Goal: Task Accomplishment & Management: Manage account settings

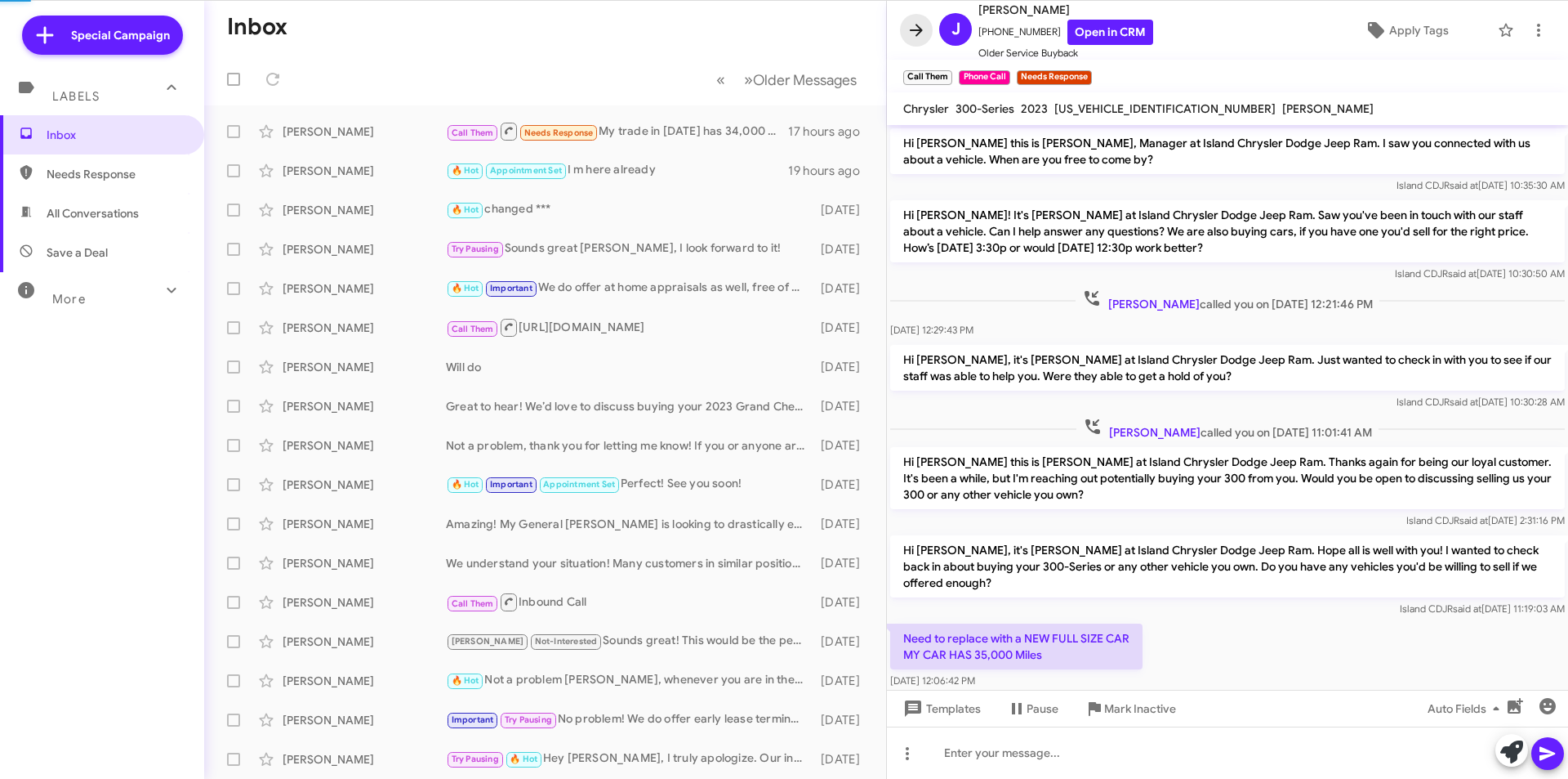
click at [906, 35] on span at bounding box center [916, 31] width 33 height 20
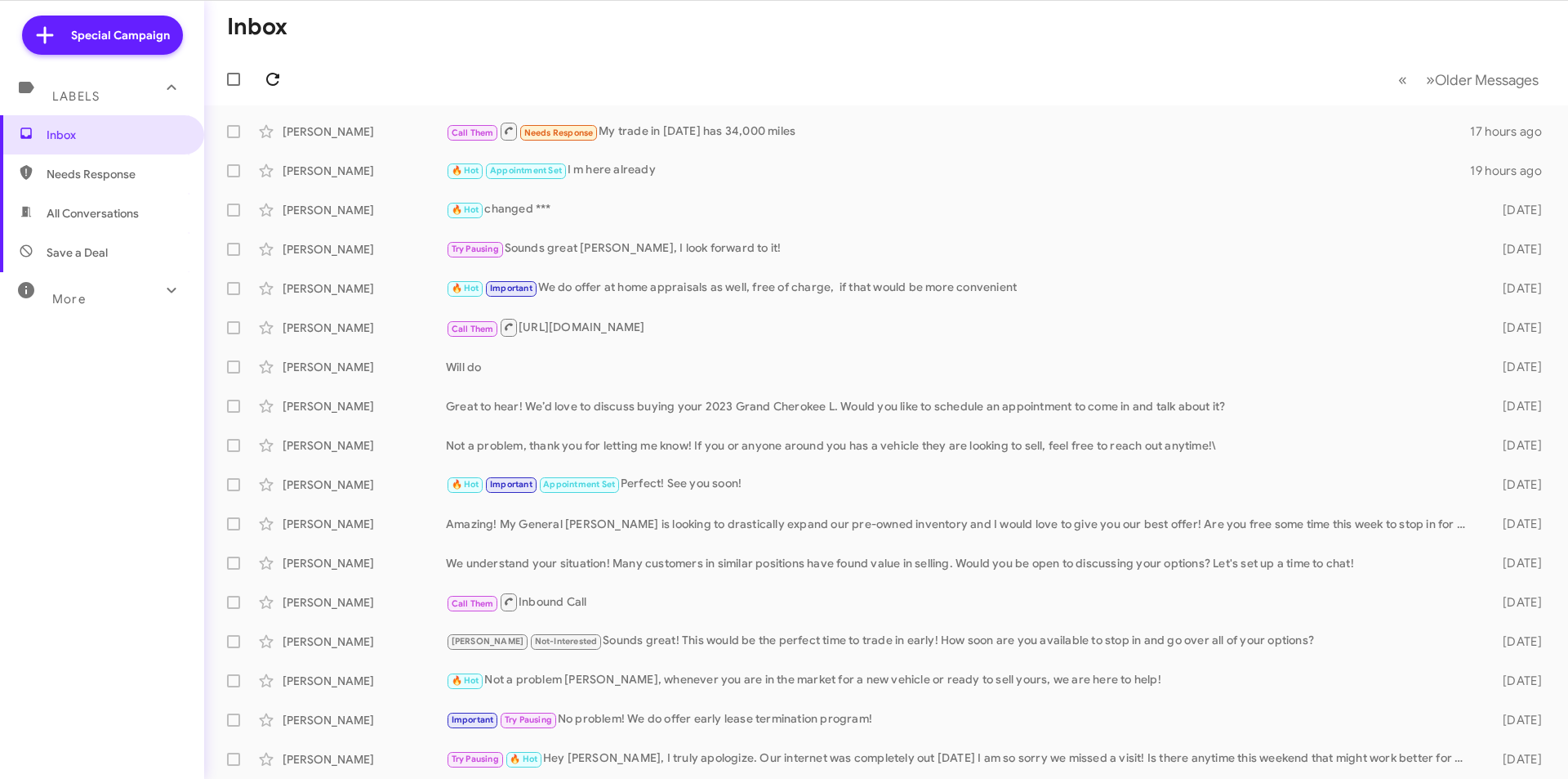
click at [273, 80] on icon at bounding box center [273, 79] width 20 height 20
click at [165, 149] on span "Inbox" at bounding box center [102, 135] width 204 height 39
click at [131, 180] on span "Needs Response" at bounding box center [115, 174] width 139 height 17
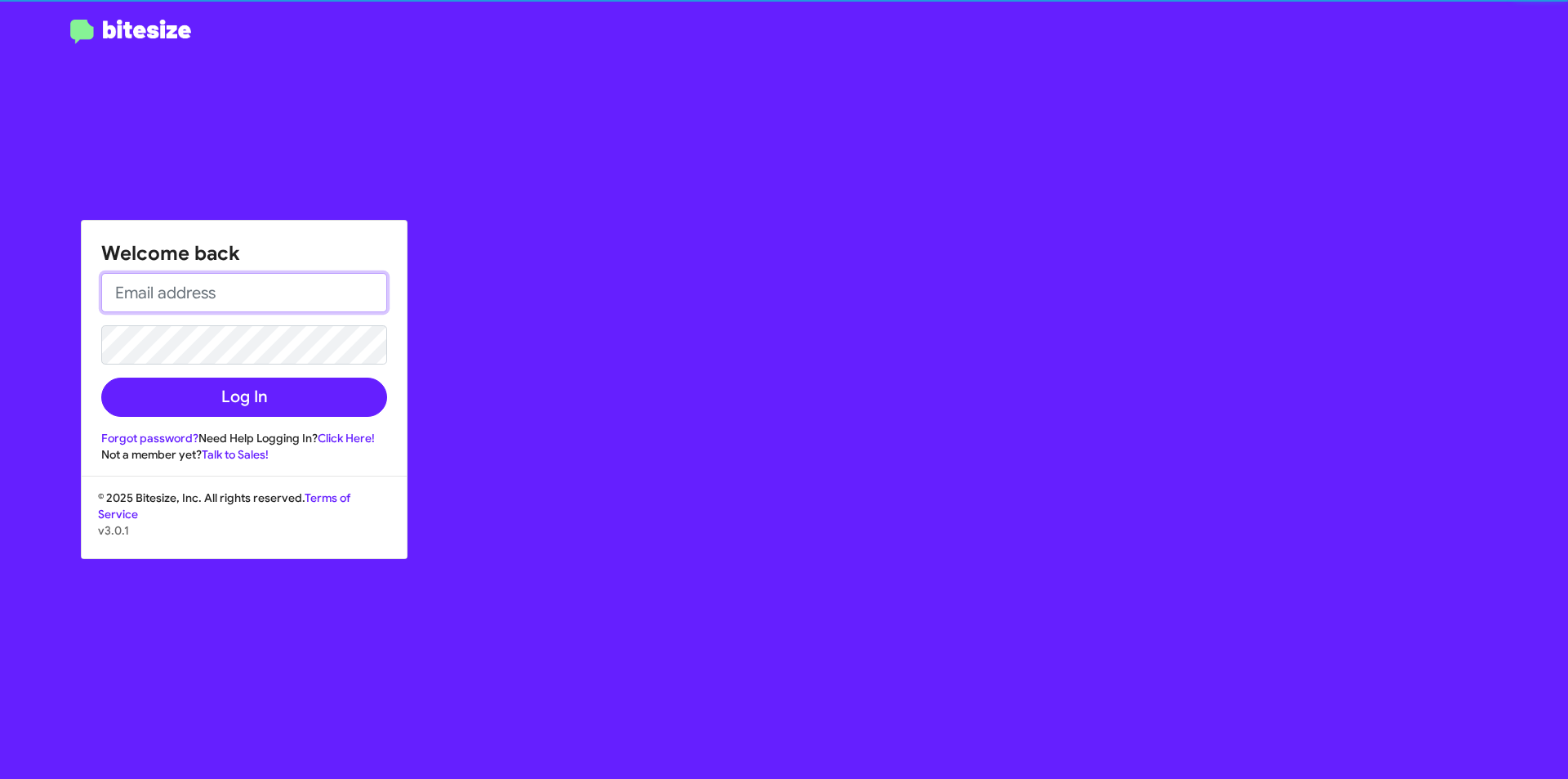
type input "[EMAIL_ADDRESS][DOMAIN_NAME]"
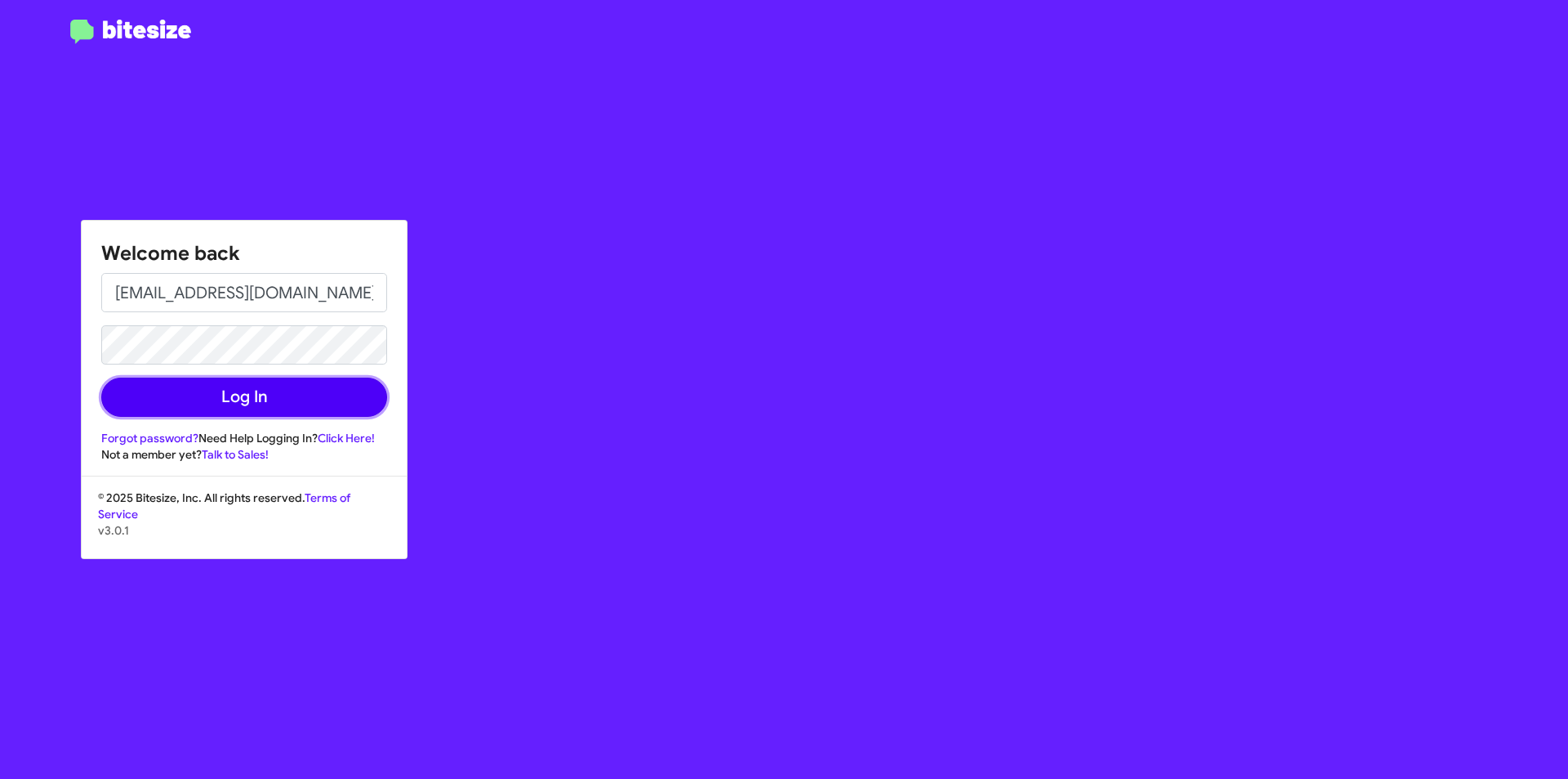
click at [261, 393] on button "Log In" at bounding box center [244, 397] width 286 height 39
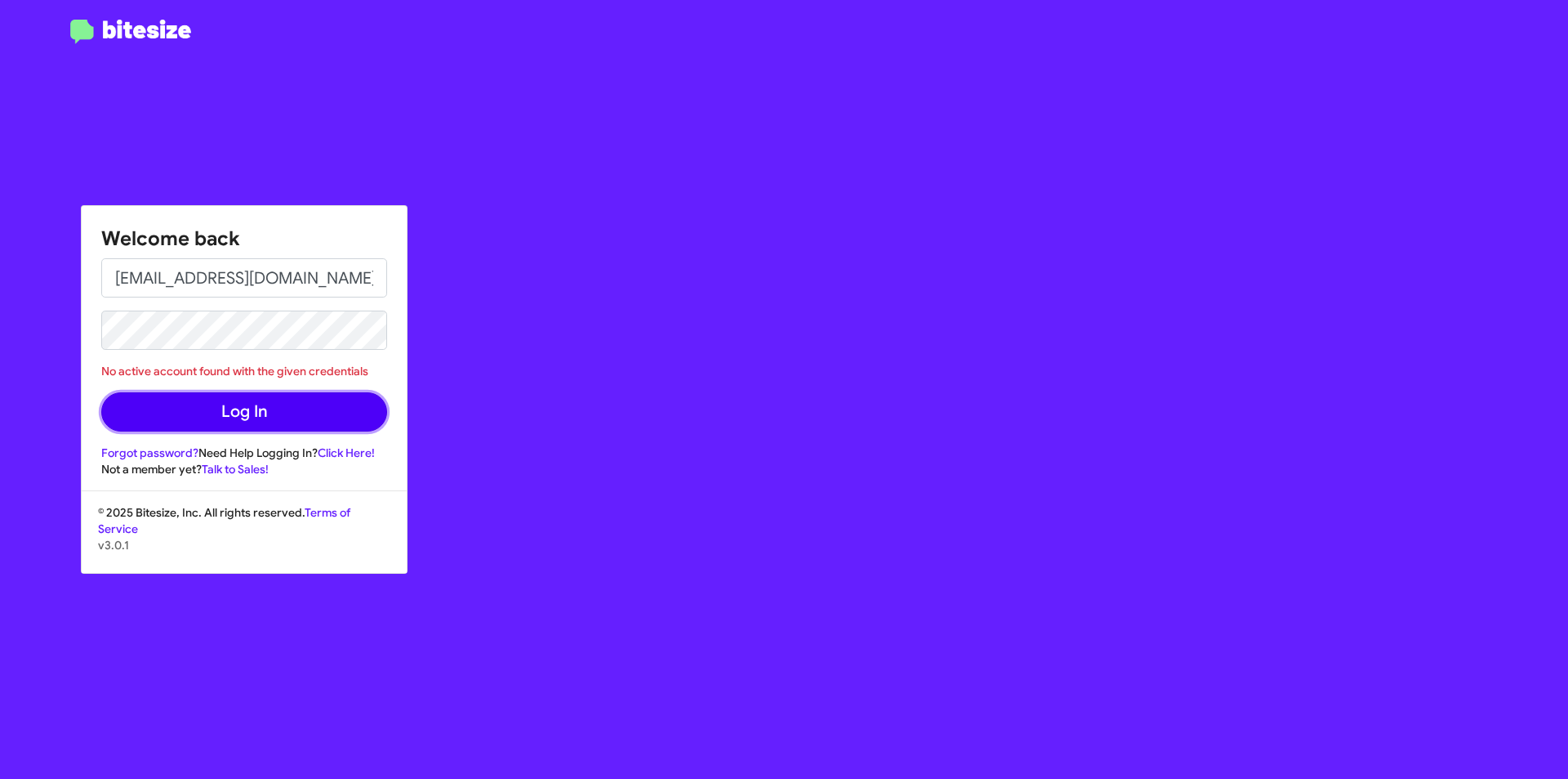
click at [378, 410] on button "Log In" at bounding box center [244, 412] width 286 height 39
click at [323, 358] on form "[EMAIL_ADDRESS][DOMAIN_NAME] No active account found with the given credentials…" at bounding box center [244, 345] width 286 height 174
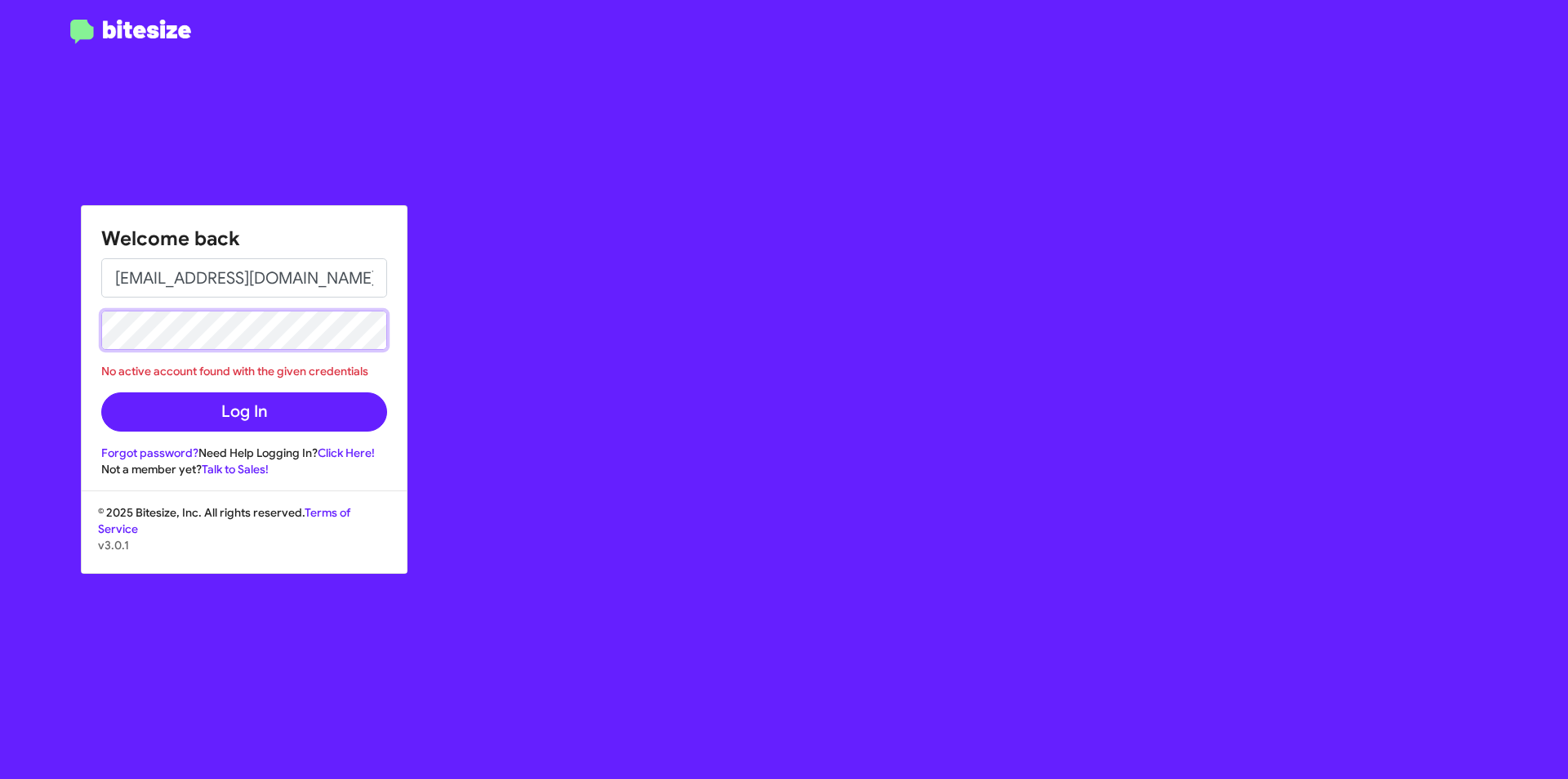
click at [102, 392] on button "Log In" at bounding box center [244, 412] width 286 height 39
click at [466, 291] on div "Welcome back [EMAIL_ADDRESS][DOMAIN_NAME] No active account found with the give…" at bounding box center [915, 390] width 1307 height 779
